Goal: Use online tool/utility: Utilize a website feature to perform a specific function

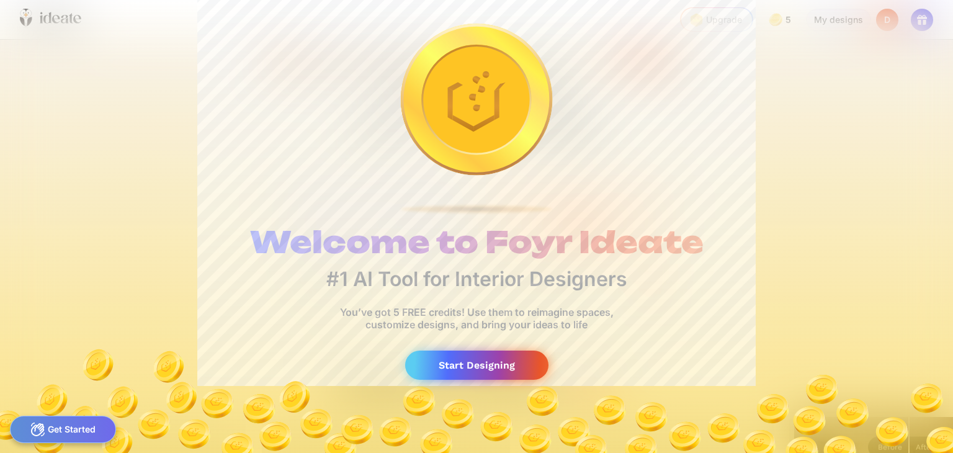
click at [486, 362] on div "Start Designing" at bounding box center [476, 364] width 143 height 29
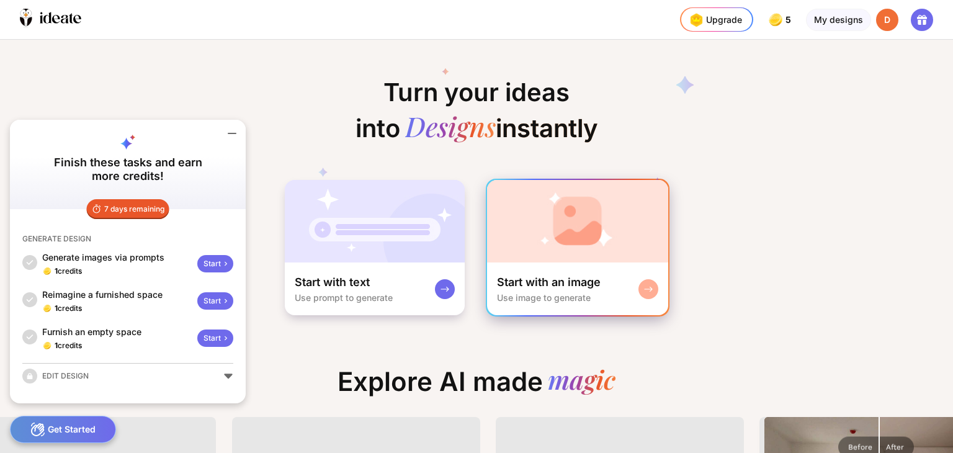
click at [655, 285] on div at bounding box center [648, 289] width 20 height 20
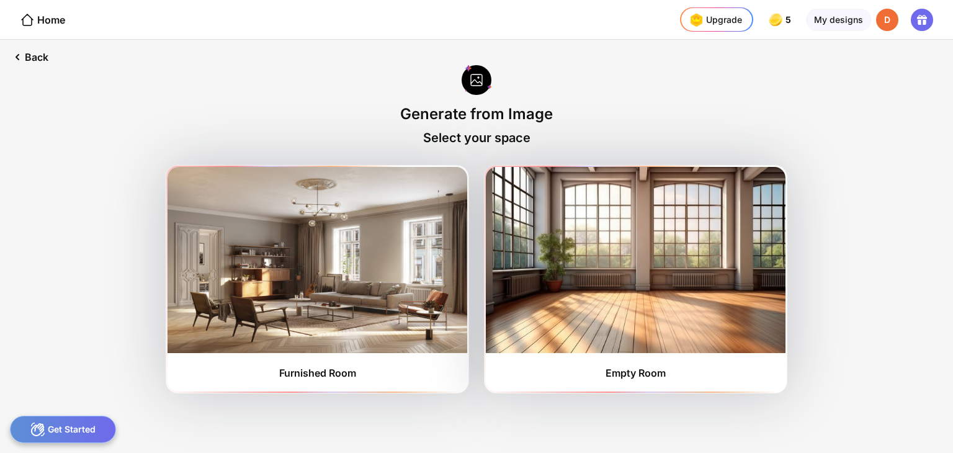
click at [86, 427] on div "Get Started" at bounding box center [63, 428] width 106 height 27
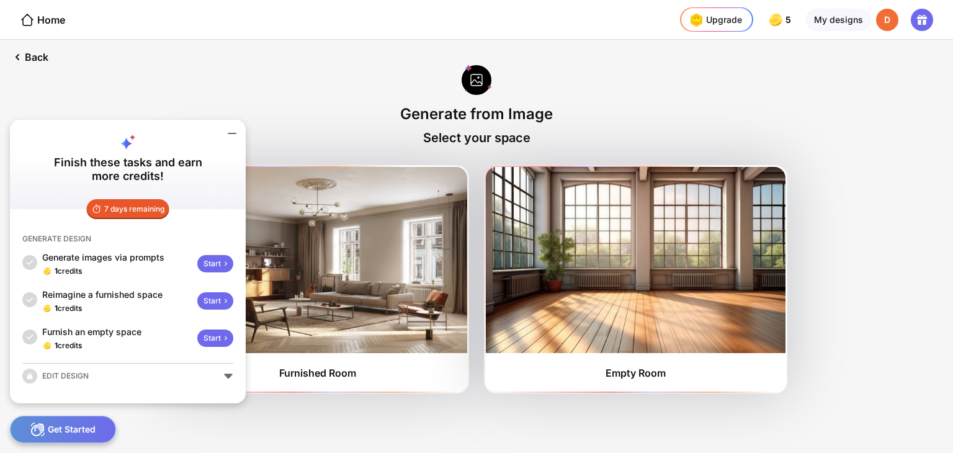
click at [226, 130] on icon at bounding box center [231, 133] width 15 height 15
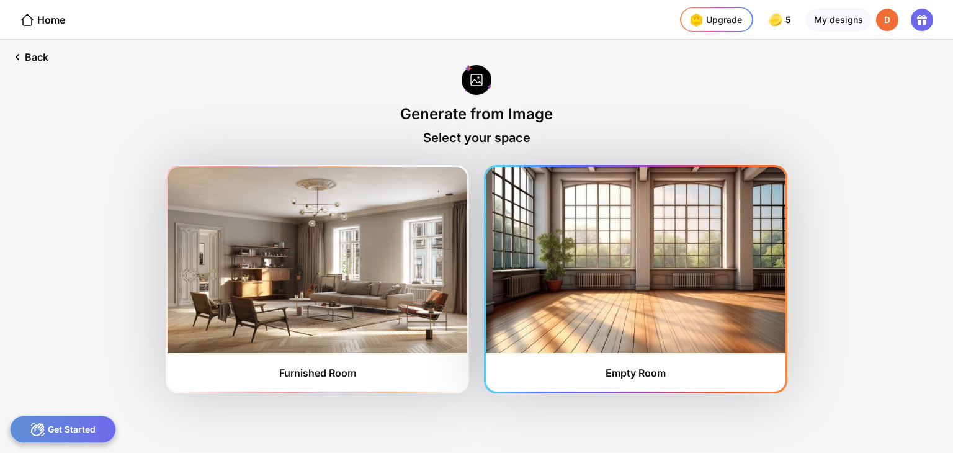
click at [571, 240] on img at bounding box center [636, 260] width 300 height 186
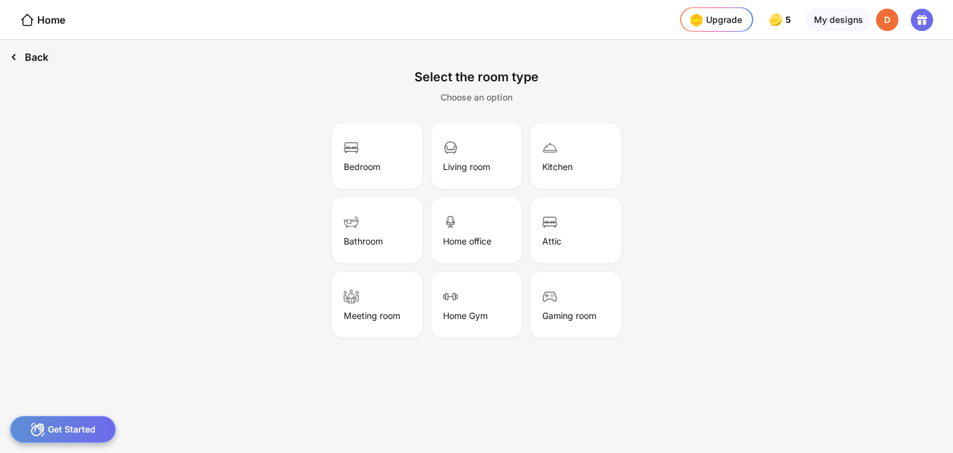
click at [33, 50] on div "Back" at bounding box center [29, 57] width 58 height 35
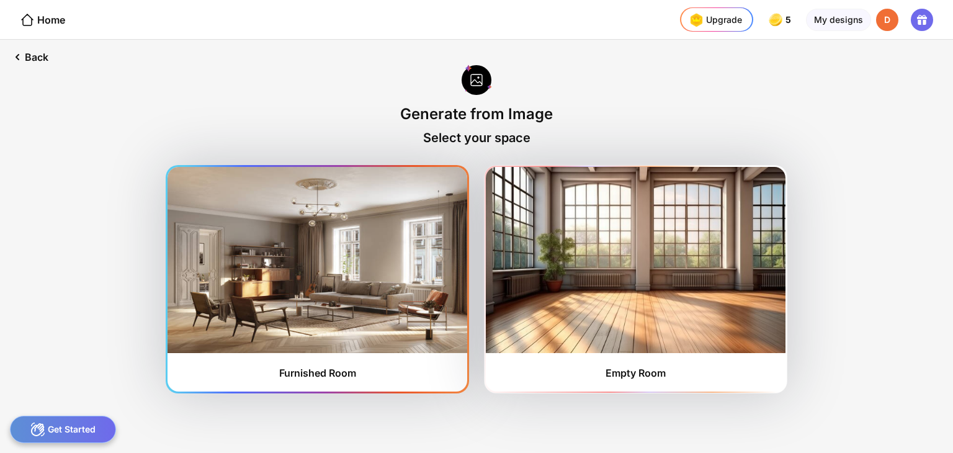
click at [251, 226] on img at bounding box center [317, 260] width 300 height 186
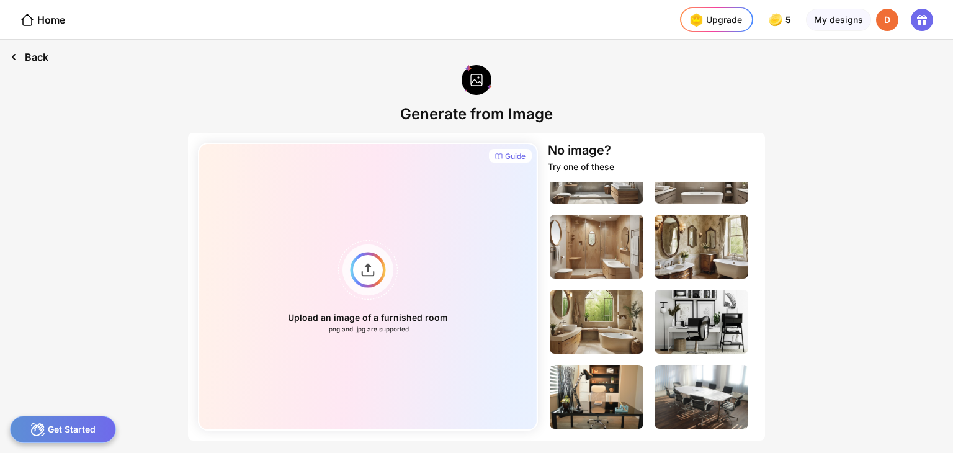
click at [37, 53] on div "Back" at bounding box center [29, 57] width 58 height 35
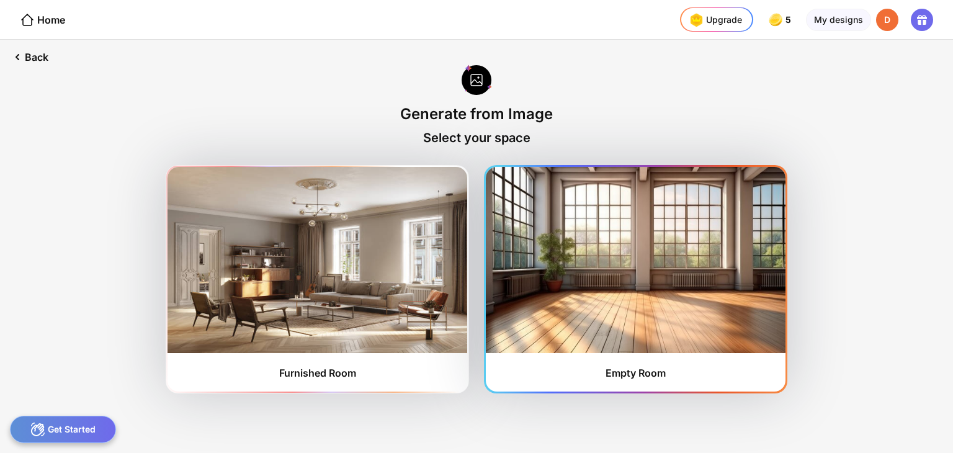
click at [645, 333] on img at bounding box center [636, 260] width 300 height 186
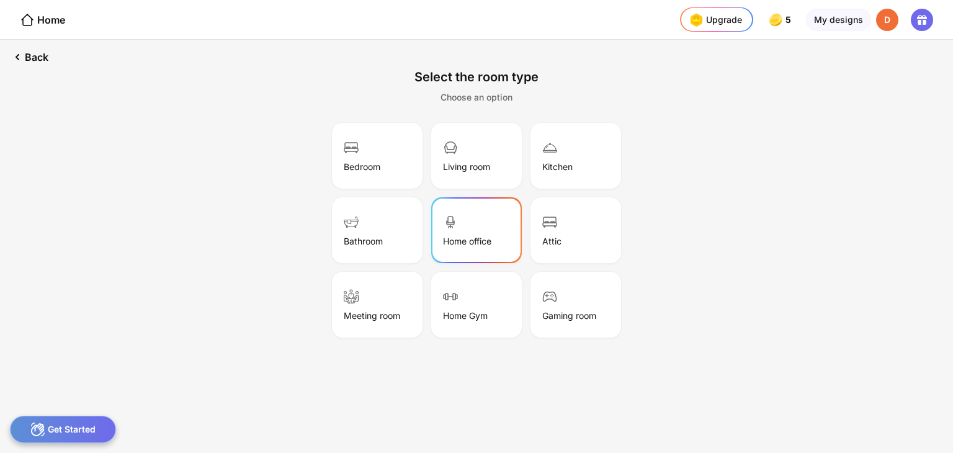
click at [454, 221] on img at bounding box center [450, 222] width 15 height 15
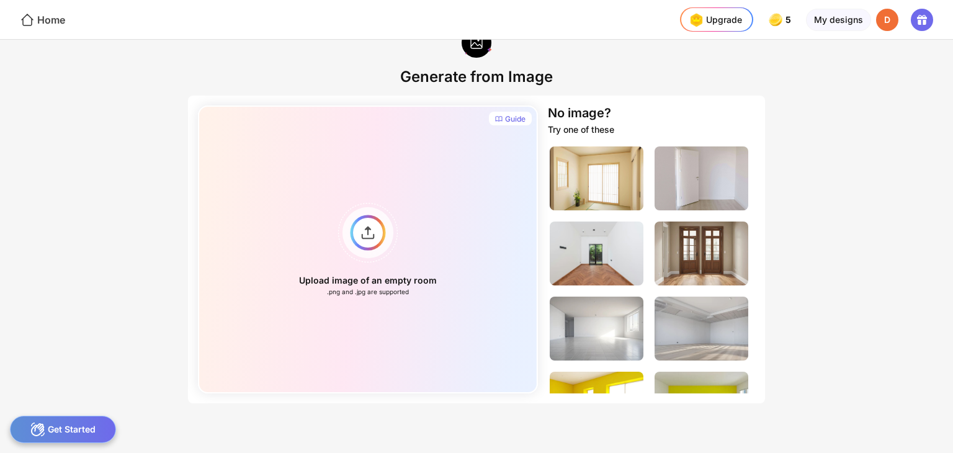
click at [58, 15] on div "Home" at bounding box center [42, 19] width 45 height 15
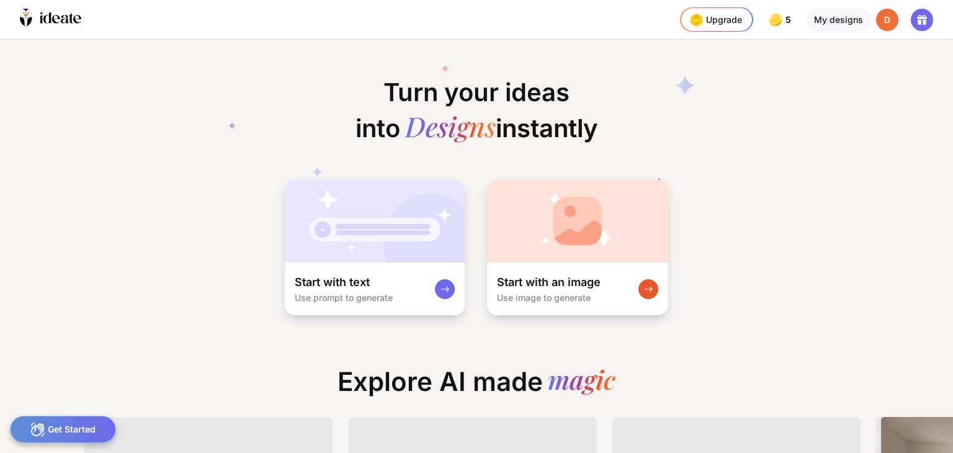
scroll to position [0, 17]
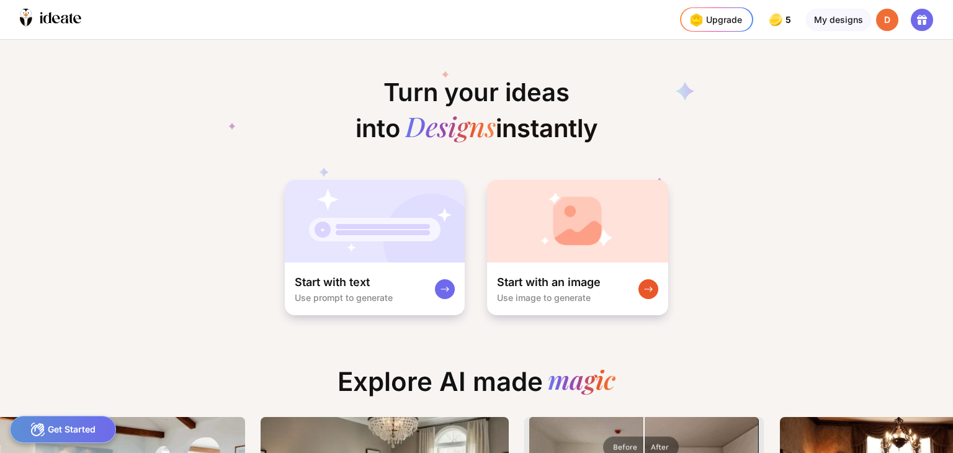
click at [62, 422] on div "Get Started" at bounding box center [63, 428] width 106 height 27
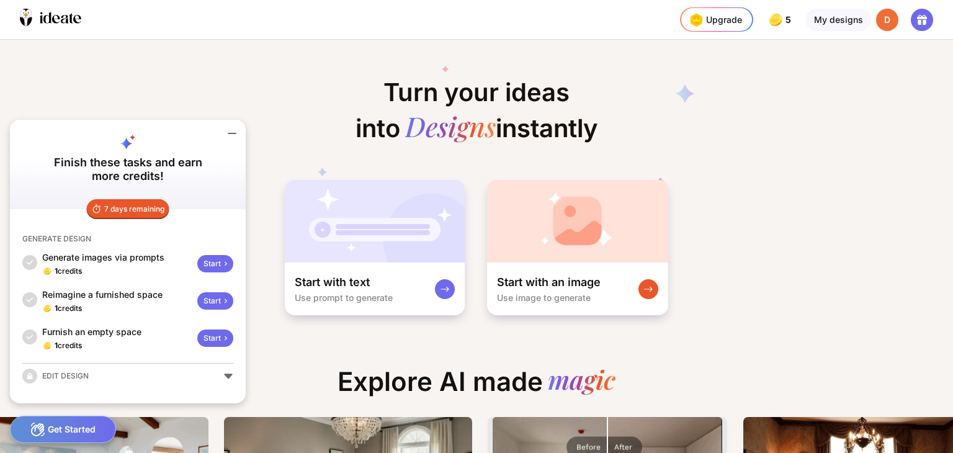
click at [367, 125] on icon at bounding box center [476, 127] width 496 height 149
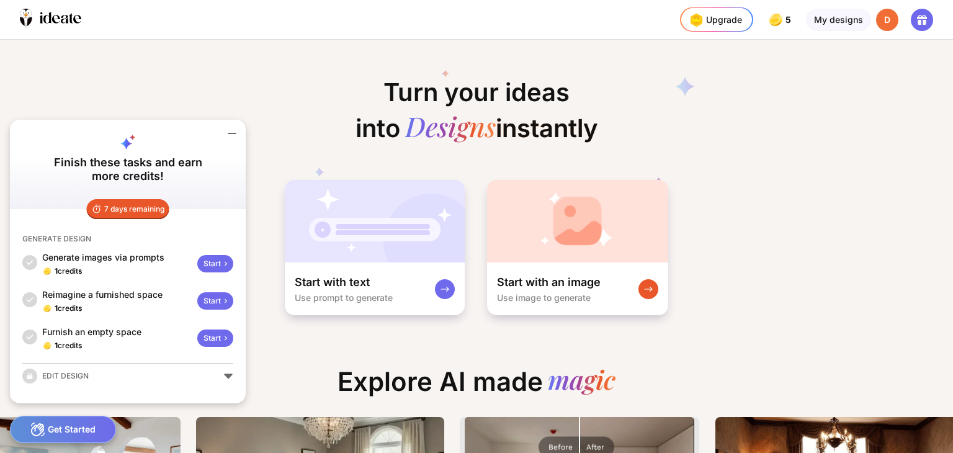
click at [325, 87] on icon at bounding box center [476, 127] width 496 height 149
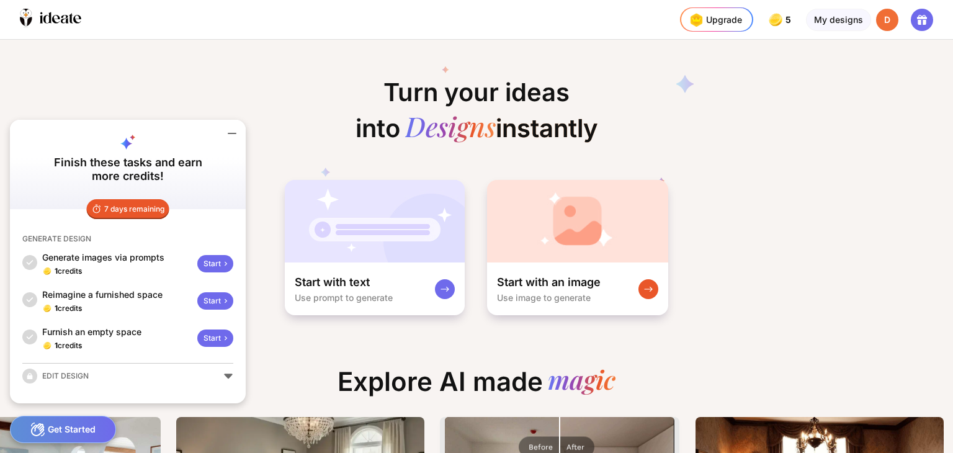
click at [231, 135] on icon at bounding box center [231, 133] width 15 height 15
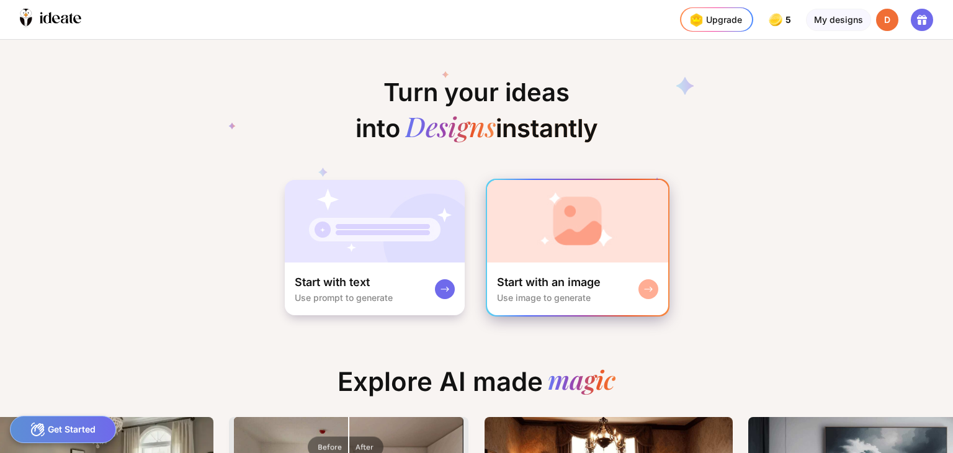
click at [568, 252] on img at bounding box center [577, 221] width 181 height 82
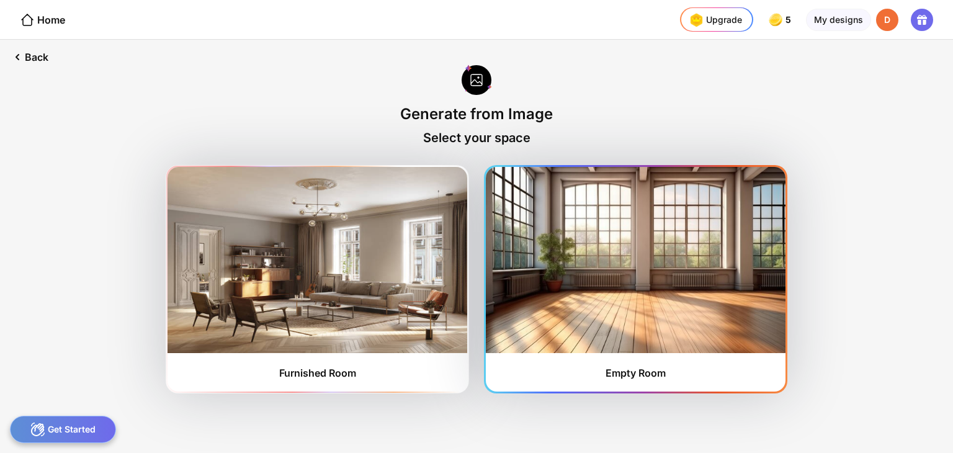
click at [616, 383] on div "Empty Room" at bounding box center [636, 279] width 300 height 224
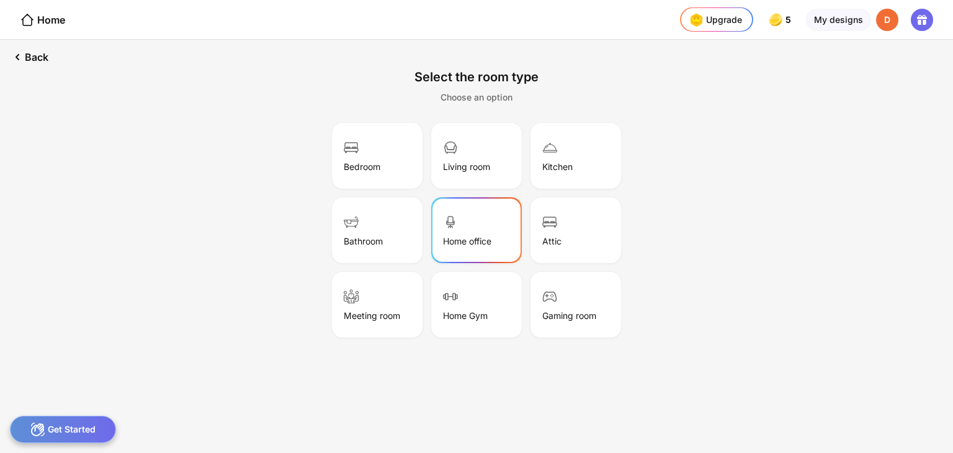
click at [501, 223] on div "Home office" at bounding box center [476, 230] width 87 height 62
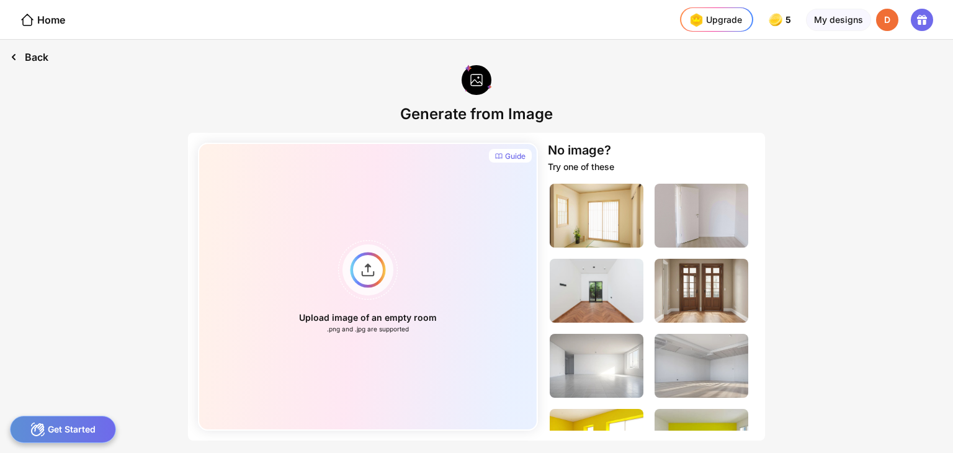
click at [30, 41] on div "Back" at bounding box center [29, 57] width 58 height 35
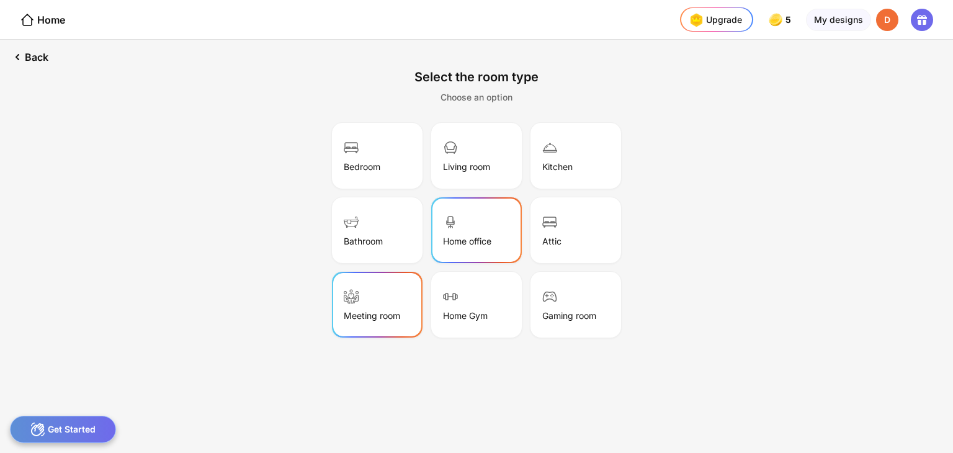
click at [393, 279] on div "Meeting room" at bounding box center [377, 304] width 87 height 62
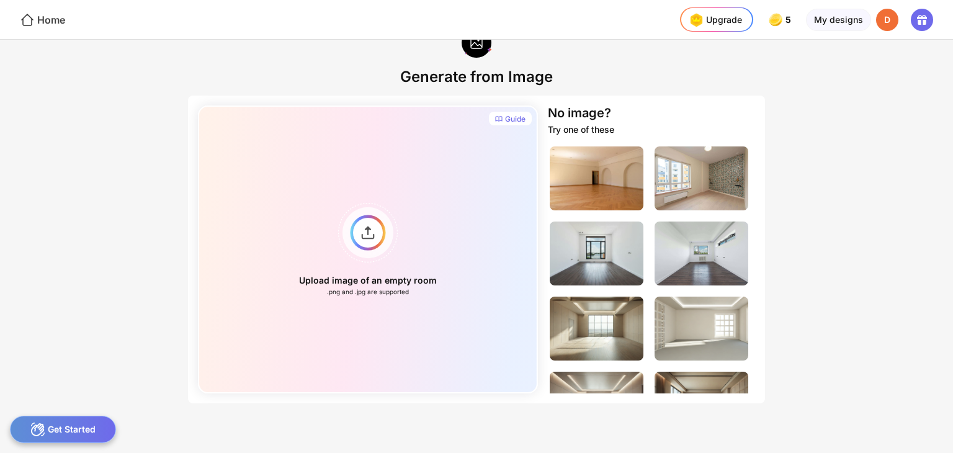
click at [30, 17] on icon at bounding box center [27, 20] width 12 height 12
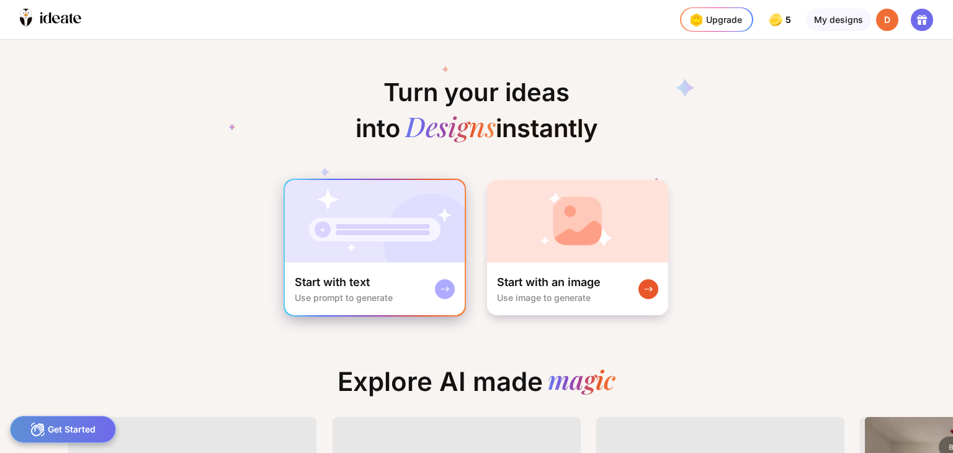
click at [363, 250] on img at bounding box center [375, 221] width 180 height 82
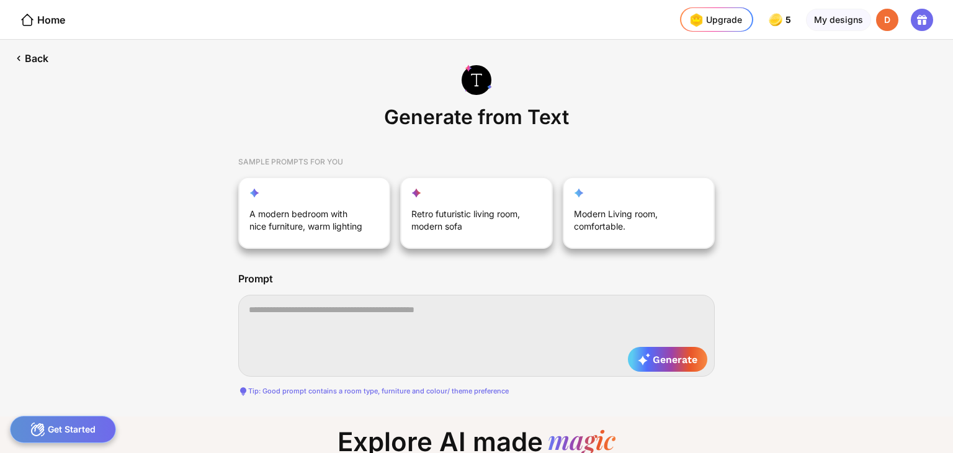
click at [342, 322] on textarea at bounding box center [476, 336] width 476 height 82
click at [691, 342] on textarea "**********" at bounding box center [476, 336] width 476 height 82
type textarea "**********"
click at [655, 358] on span "Generate" at bounding box center [668, 359] width 60 height 12
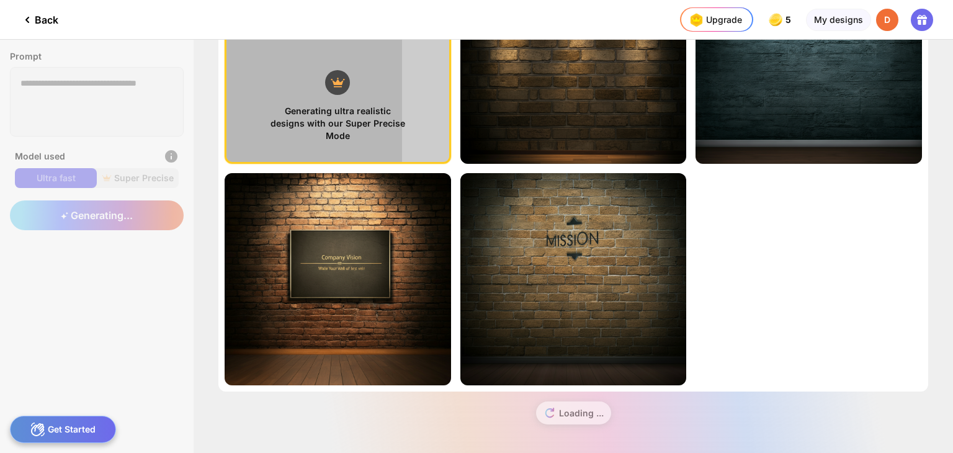
click at [40, 20] on div "Back" at bounding box center [39, 19] width 38 height 15
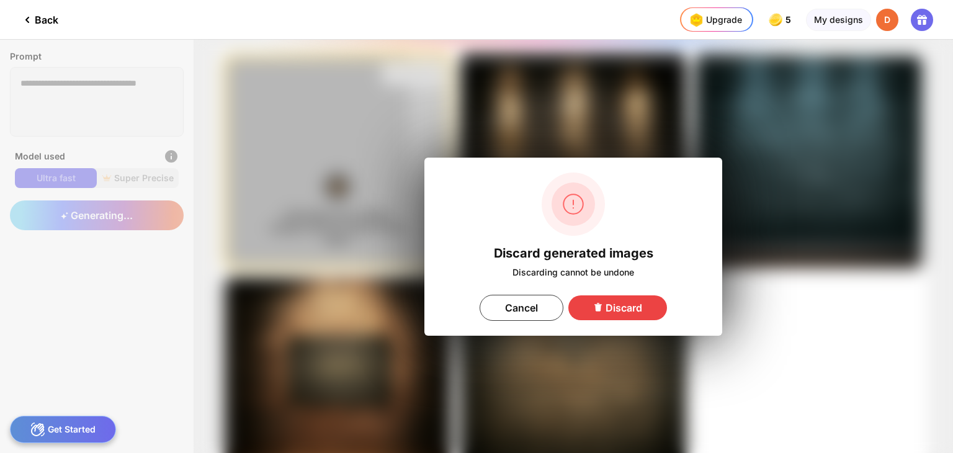
click at [623, 308] on div "Discard" at bounding box center [617, 307] width 99 height 25
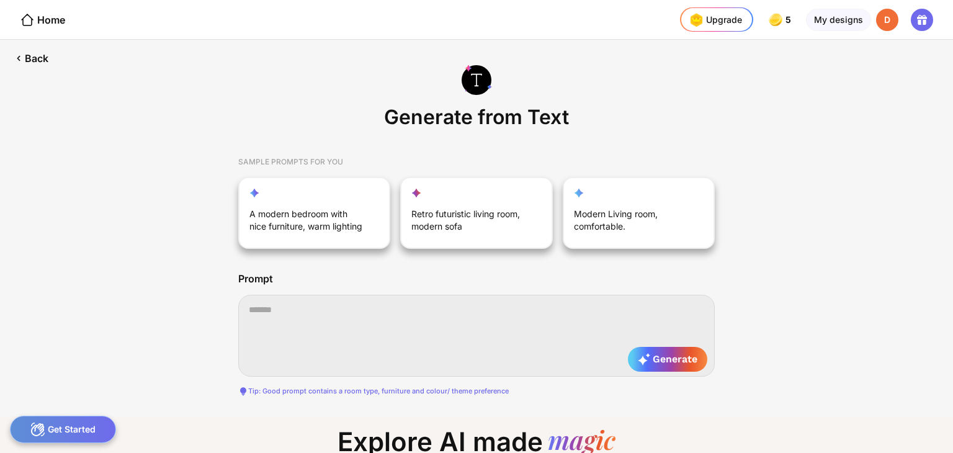
scroll to position [0, 8]
click at [29, 56] on div "Back" at bounding box center [30, 58] width 61 height 37
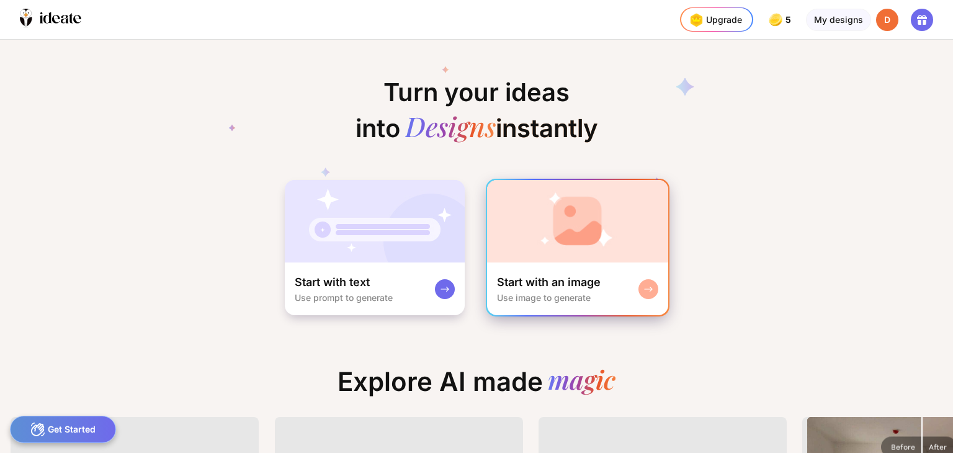
click at [520, 259] on img at bounding box center [577, 221] width 181 height 82
